Goal: Transaction & Acquisition: Purchase product/service

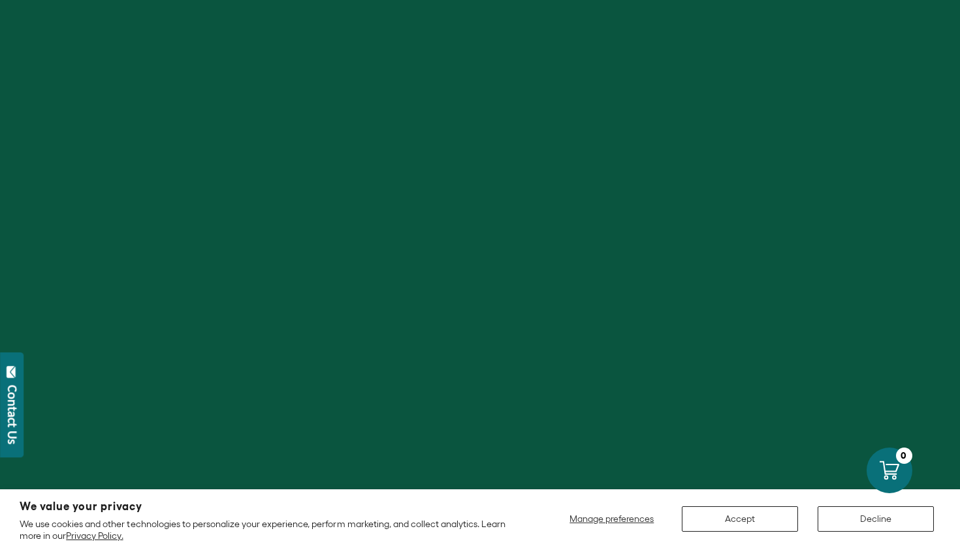
click at [710, 530] on button "Accept" at bounding box center [740, 519] width 116 height 25
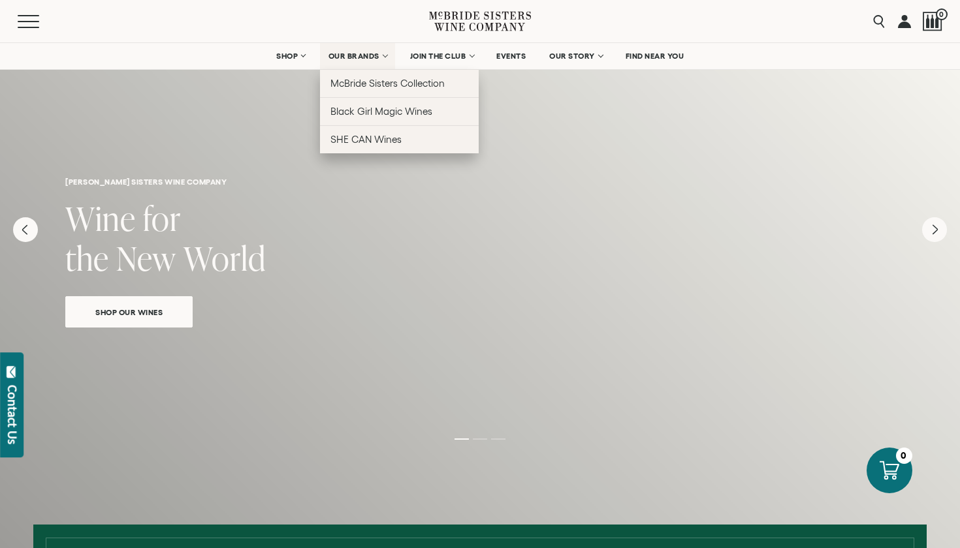
click at [373, 60] on span "OUR BRANDS" at bounding box center [353, 56] width 51 height 9
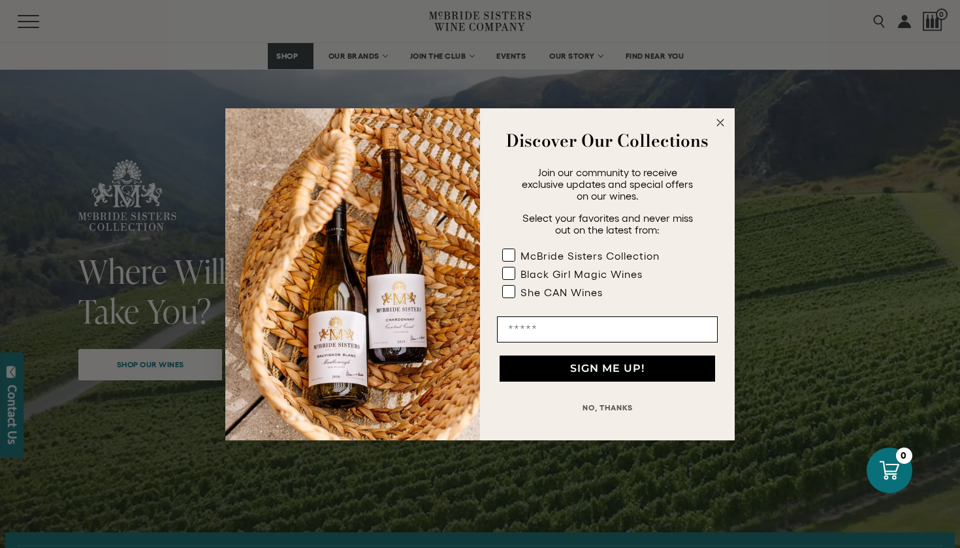
scroll to position [323, 0]
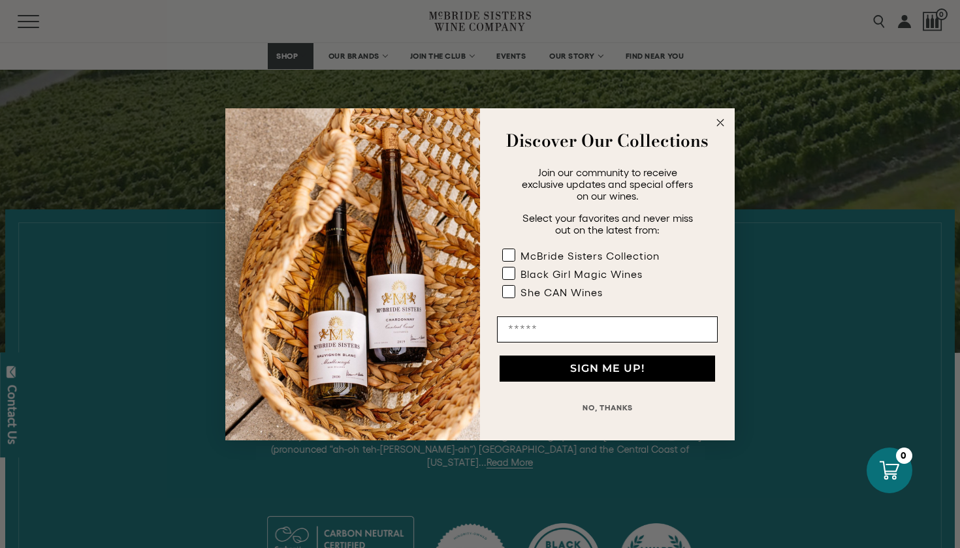
click at [720, 121] on icon "Close dialog" at bounding box center [720, 122] width 7 height 7
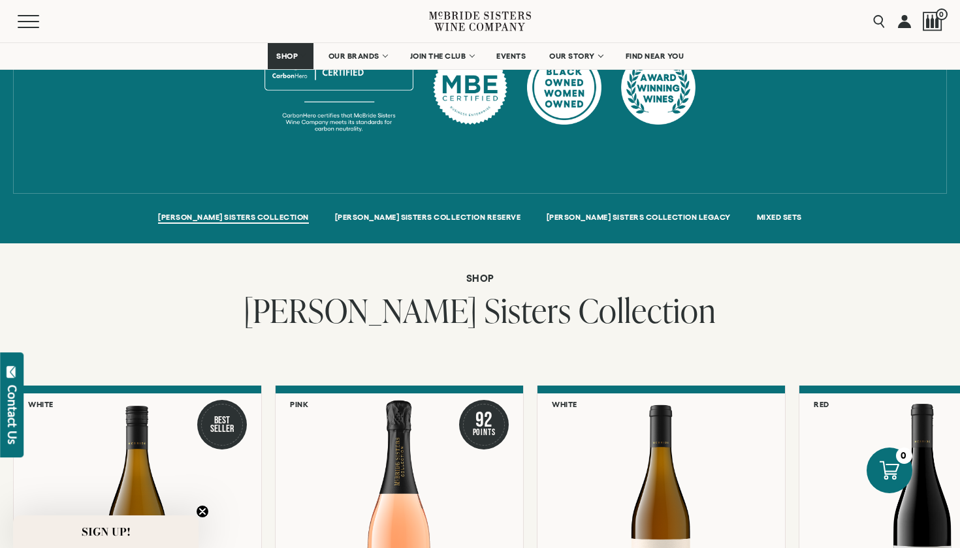
scroll to position [798, 0]
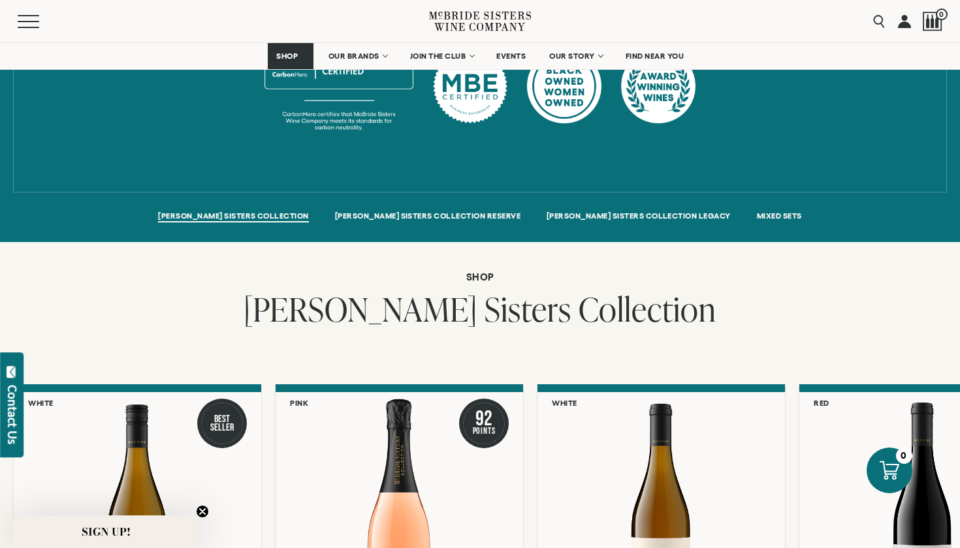
click at [417, 205] on li "MCBRIDE SISTERS COLLECTION RESERVE" at bounding box center [428, 217] width 212 height 24
click at [427, 212] on span "MCBRIDE SISTERS COLLECTION RESERVE" at bounding box center [427, 217] width 185 height 11
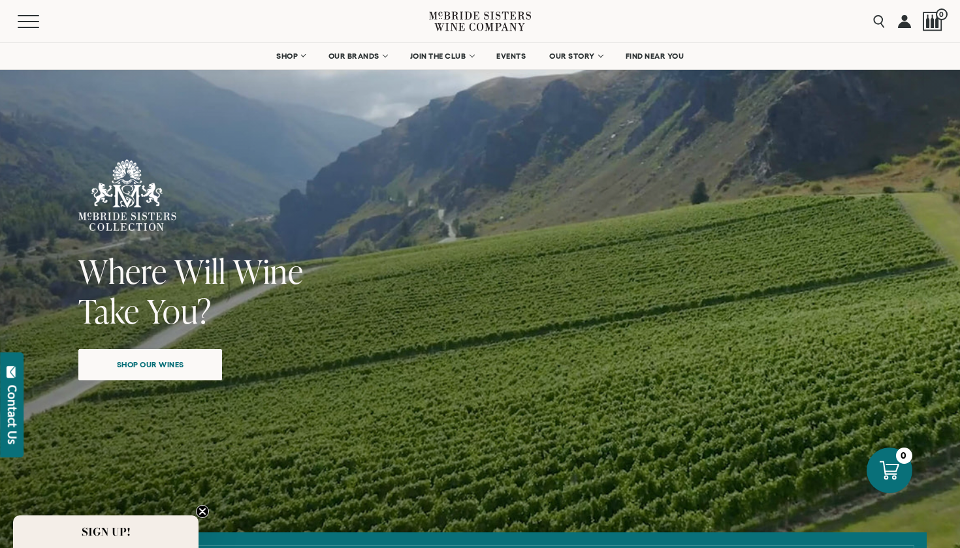
scroll to position [0, 0]
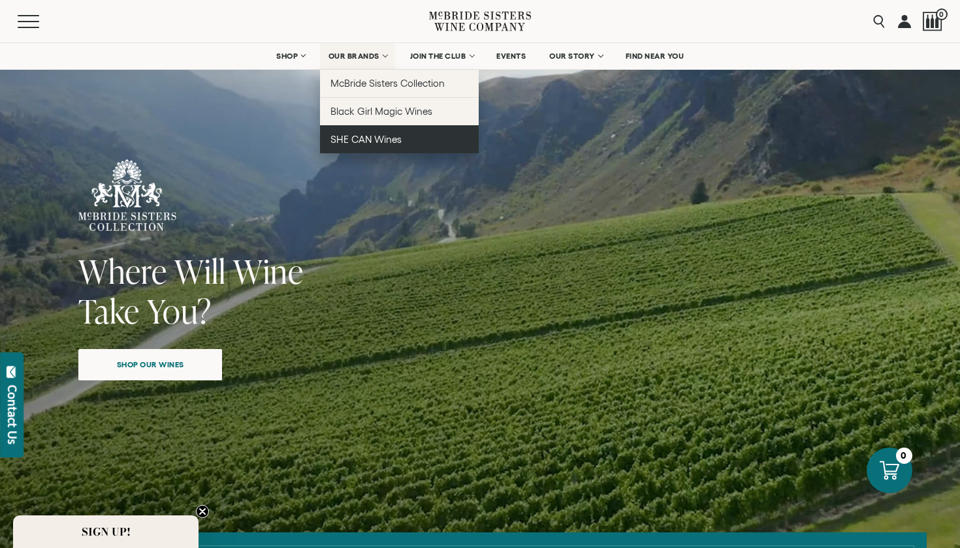
click at [379, 132] on link "SHE CAN Wines" at bounding box center [399, 139] width 159 height 28
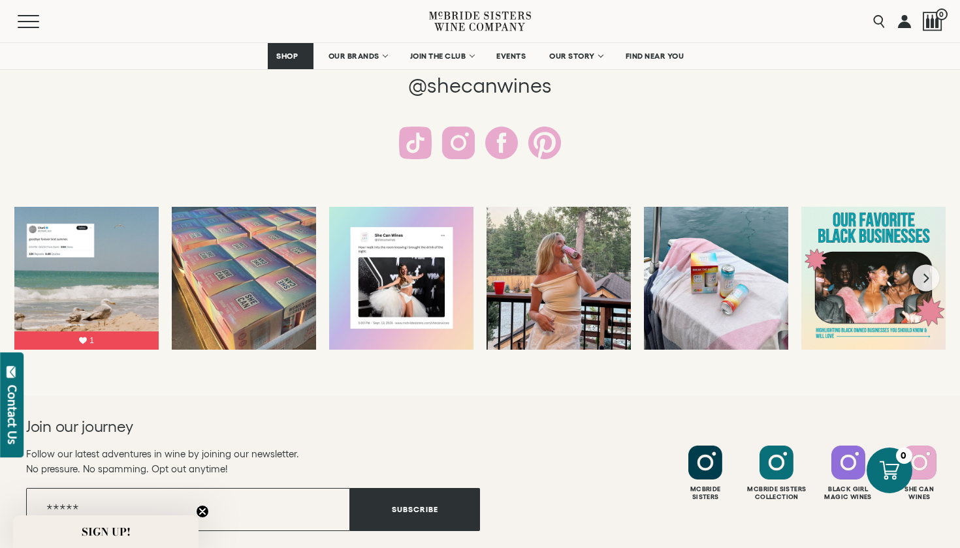
scroll to position [2456, 0]
